Goal: Navigation & Orientation: Find specific page/section

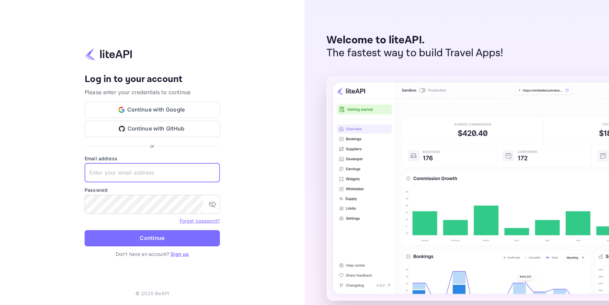
click at [165, 171] on input "text" at bounding box center [152, 172] width 135 height 19
type input "amorales@viajesensanchate.com"
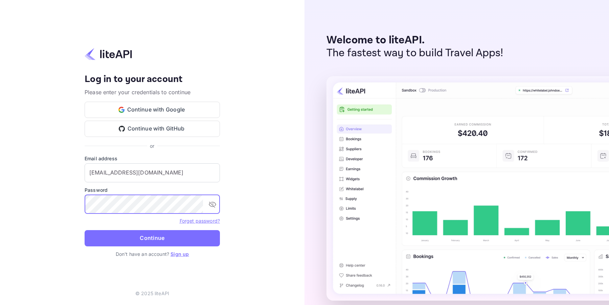
click at [157, 238] on button "Continue" at bounding box center [152, 238] width 135 height 16
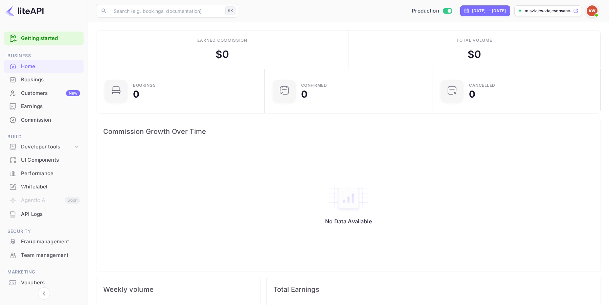
click at [53, 91] on div "Customers New" at bounding box center [50, 93] width 59 height 8
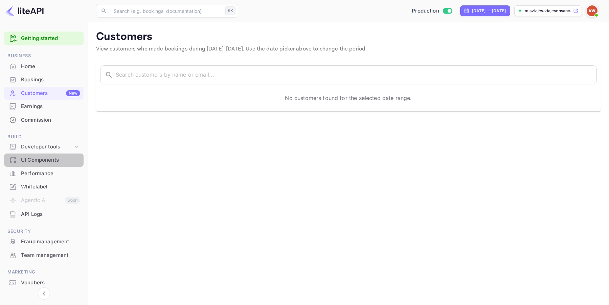
click at [54, 159] on div "UI Components" at bounding box center [50, 160] width 59 height 8
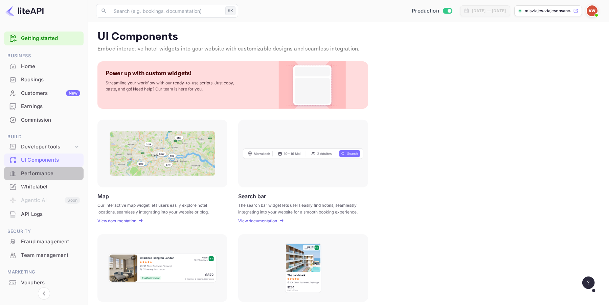
click at [52, 174] on div "Performance" at bounding box center [50, 174] width 59 height 8
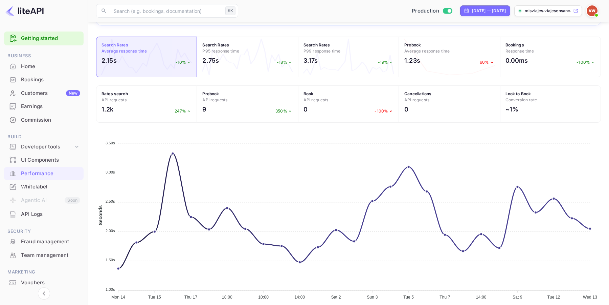
scroll to position [89, 0]
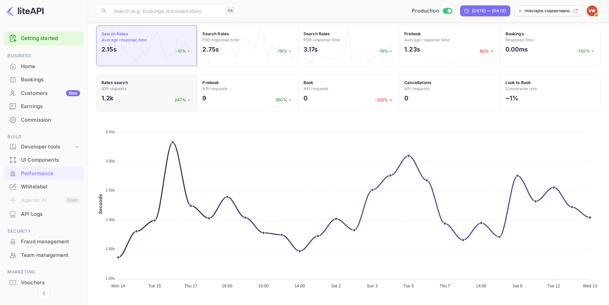
click at [143, 96] on div "1.2k 247%" at bounding box center [147, 99] width 90 height 13
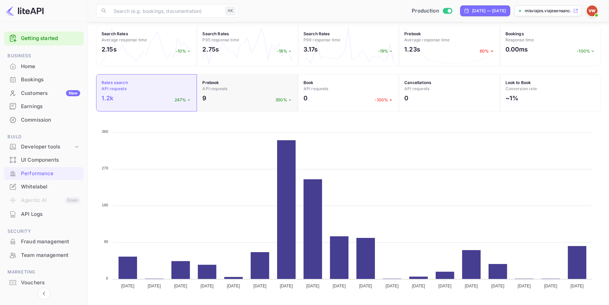
click at [241, 95] on div "9 350%" at bounding box center [247, 99] width 90 height 13
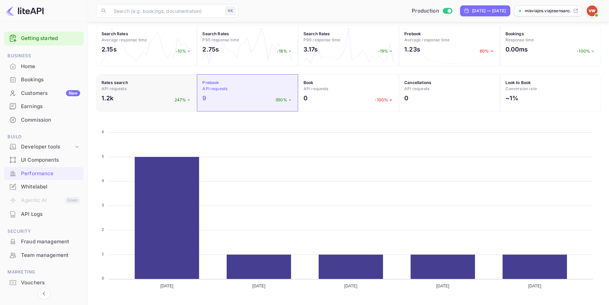
click at [157, 96] on div "1.2k 247%" at bounding box center [147, 99] width 90 height 13
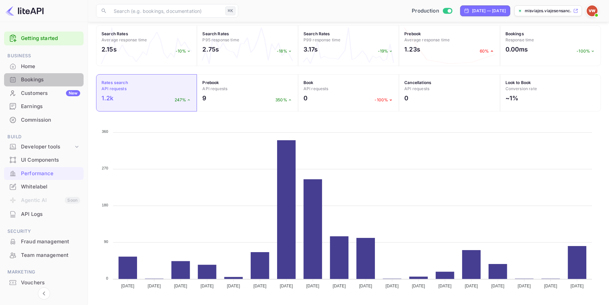
click at [44, 77] on div "Bookings" at bounding box center [50, 80] width 59 height 8
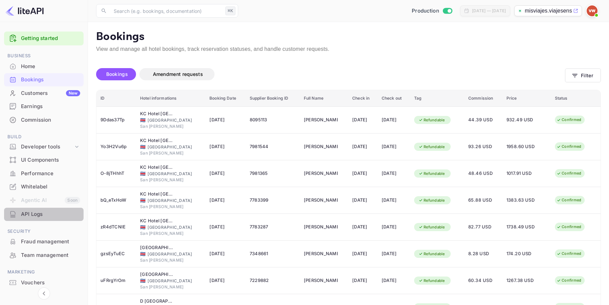
click at [30, 215] on div "API Logs" at bounding box center [50, 214] width 59 height 8
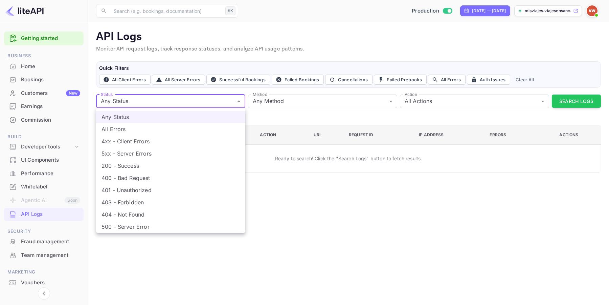
click at [220, 98] on body "Getting started Business Home Bookings Customers New Earnings Commission Build …" at bounding box center [304, 152] width 609 height 305
click at [220, 98] on div at bounding box center [304, 152] width 609 height 305
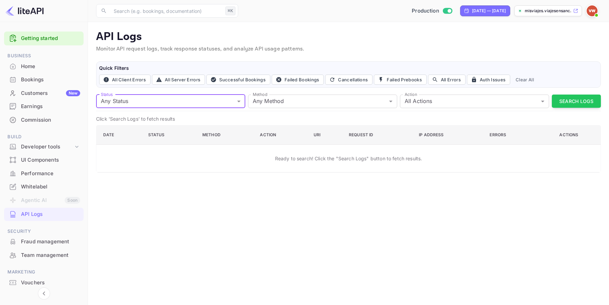
click at [59, 239] on div "Fraud management" at bounding box center [50, 242] width 59 height 8
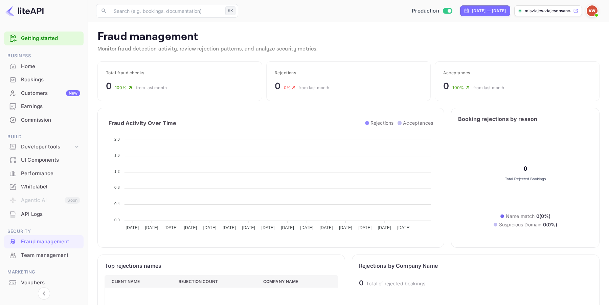
scroll to position [22, 0]
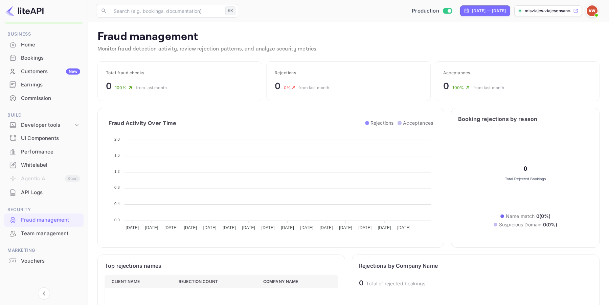
click at [44, 235] on div "Team management" at bounding box center [50, 233] width 59 height 8
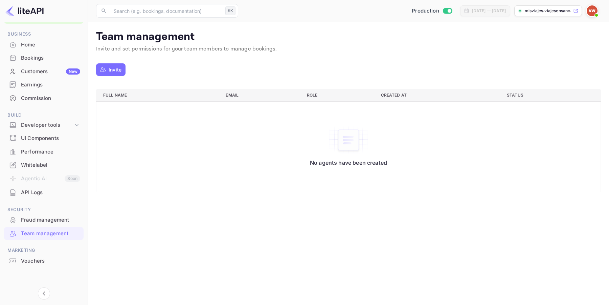
click at [45, 260] on div "Vouchers" at bounding box center [50, 261] width 59 height 8
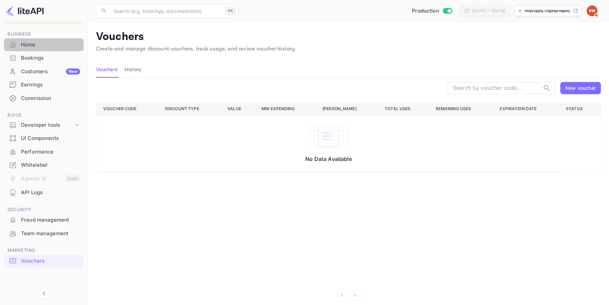
click at [39, 45] on div "Home" at bounding box center [50, 45] width 59 height 8
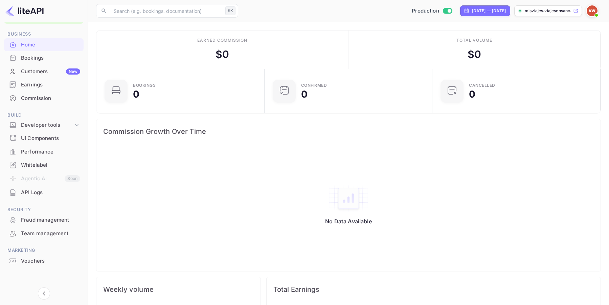
click at [595, 13] on span at bounding box center [596, 15] width 7 height 7
click at [560, 76] on div "Logout" at bounding box center [559, 78] width 78 height 16
